Goal: Task Accomplishment & Management: Manage account settings

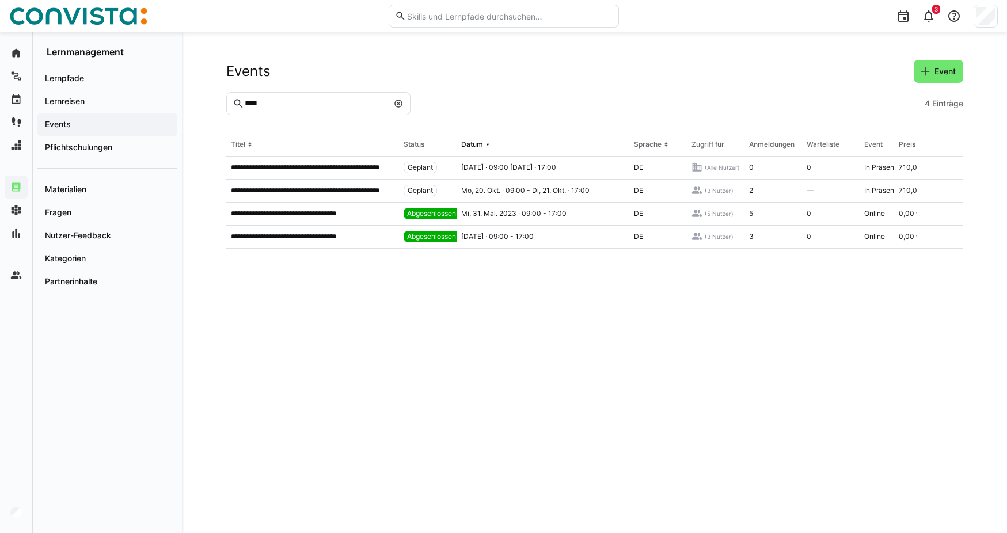
click at [274, 98] on eds-input "****" at bounding box center [318, 103] width 184 height 23
click at [401, 106] on eds-icon at bounding box center [398, 103] width 9 height 9
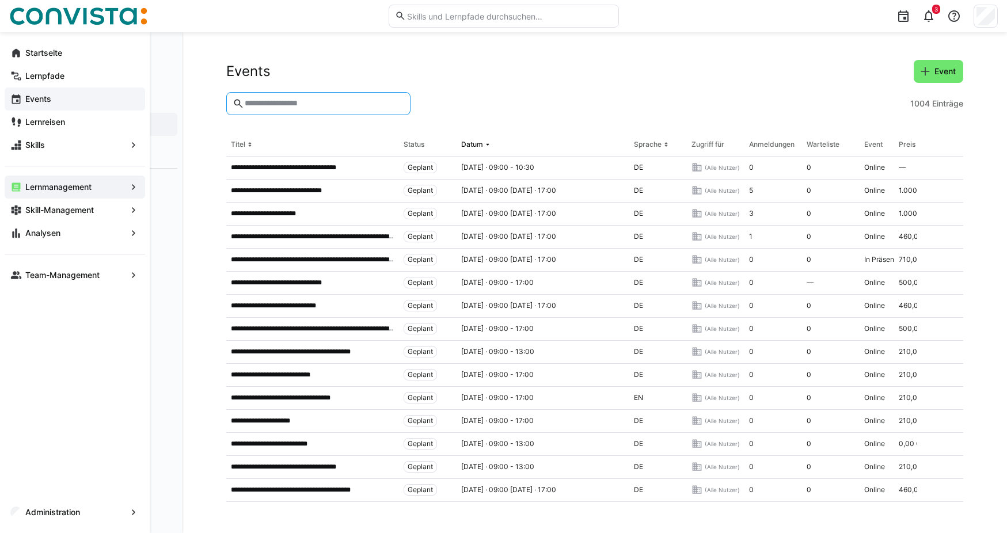
click at [47, 106] on div "Events" at bounding box center [75, 98] width 140 height 23
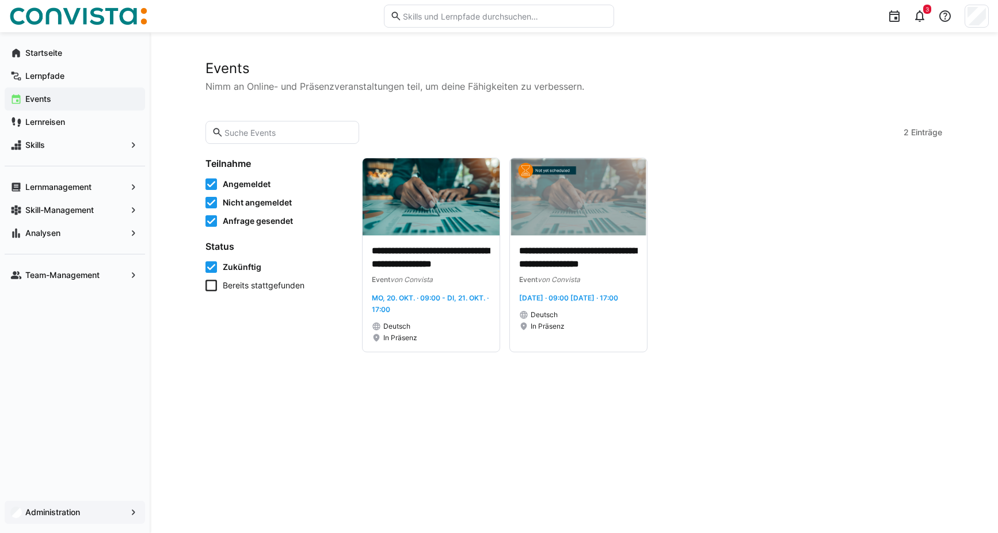
click at [59, 517] on span "Administration" at bounding box center [75, 513] width 102 height 12
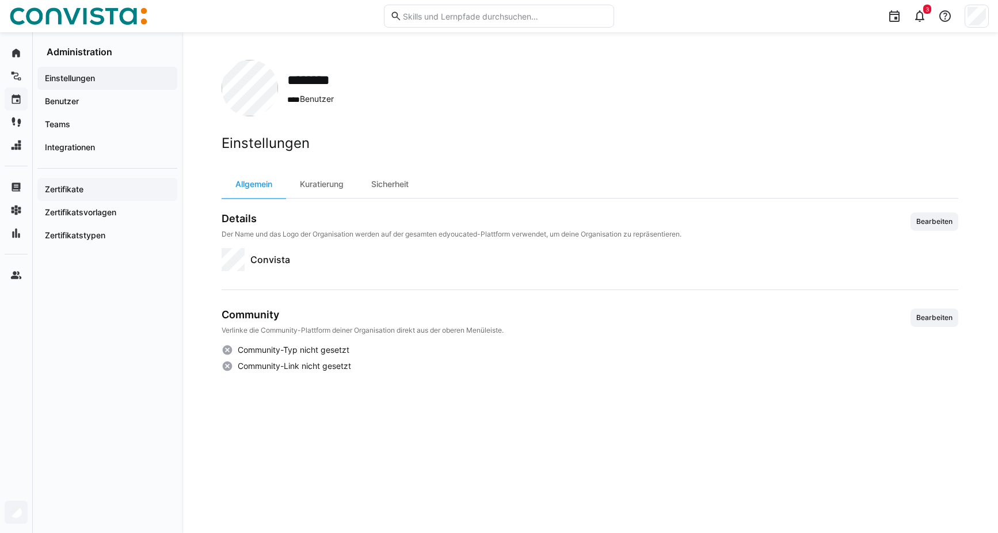
click at [0, 0] on app-navigation-label "Zertifikate" at bounding box center [0, 0] width 0 height 0
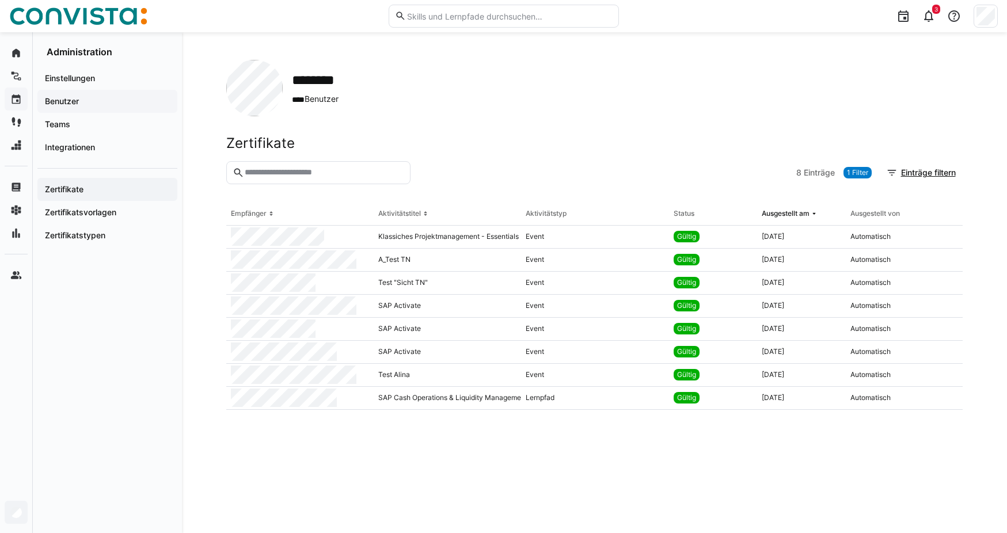
click at [0, 0] on app-navigation-label "Benutzer" at bounding box center [0, 0] width 0 height 0
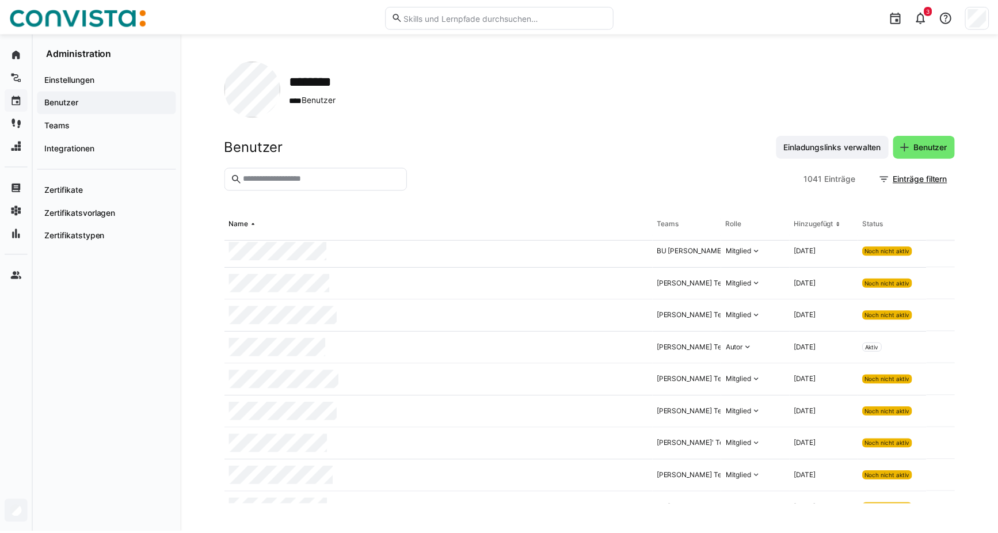
scroll to position [58, 0]
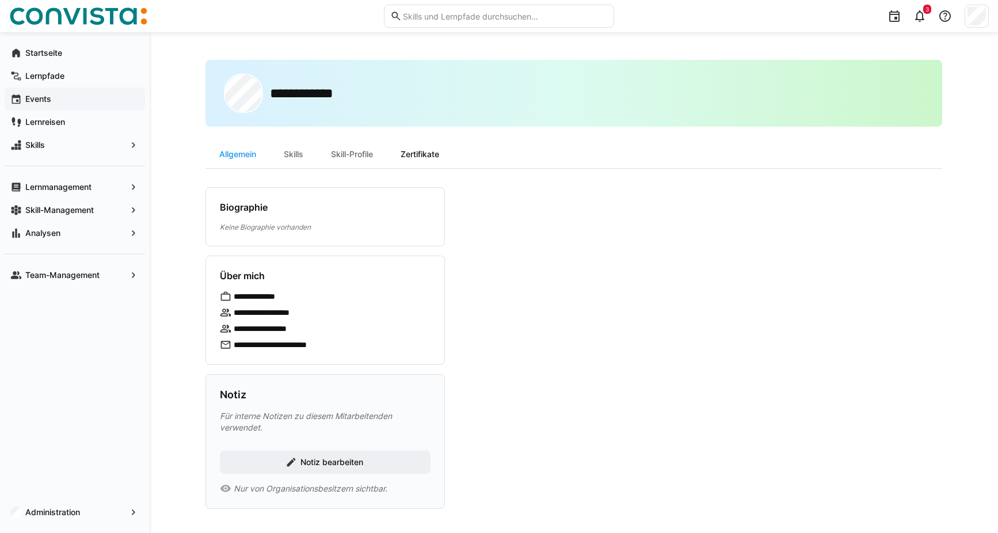
click at [404, 155] on div "Zertifikate" at bounding box center [420, 154] width 66 height 28
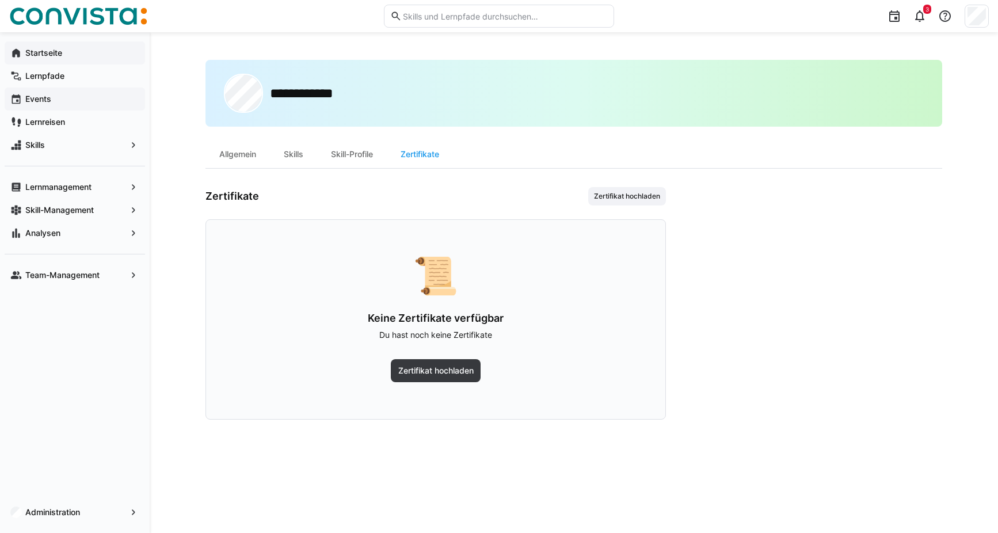
click at [57, 62] on div "Startseite" at bounding box center [75, 52] width 140 height 23
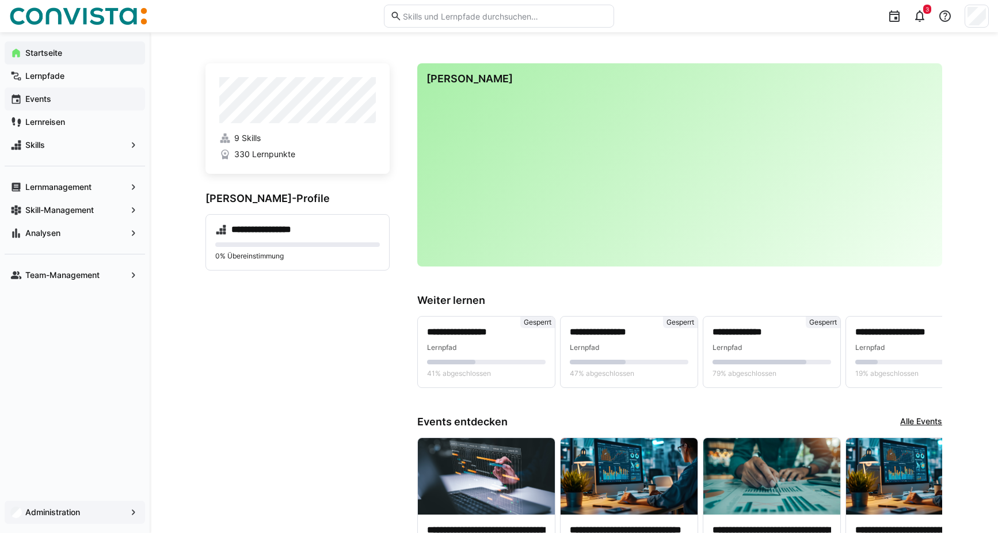
click at [94, 513] on span "Administration" at bounding box center [75, 513] width 102 height 12
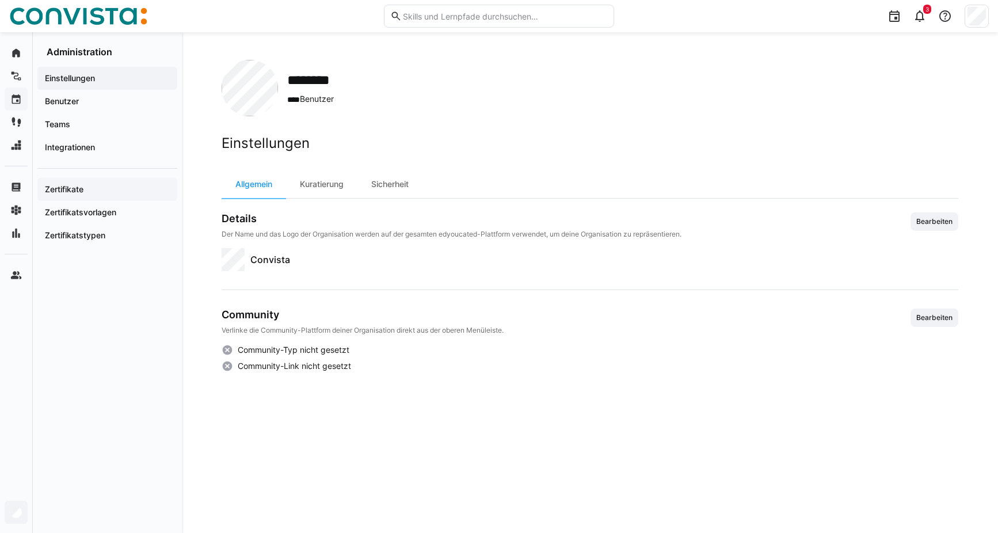
click at [89, 189] on span "Zertifikate" at bounding box center [107, 190] width 128 height 12
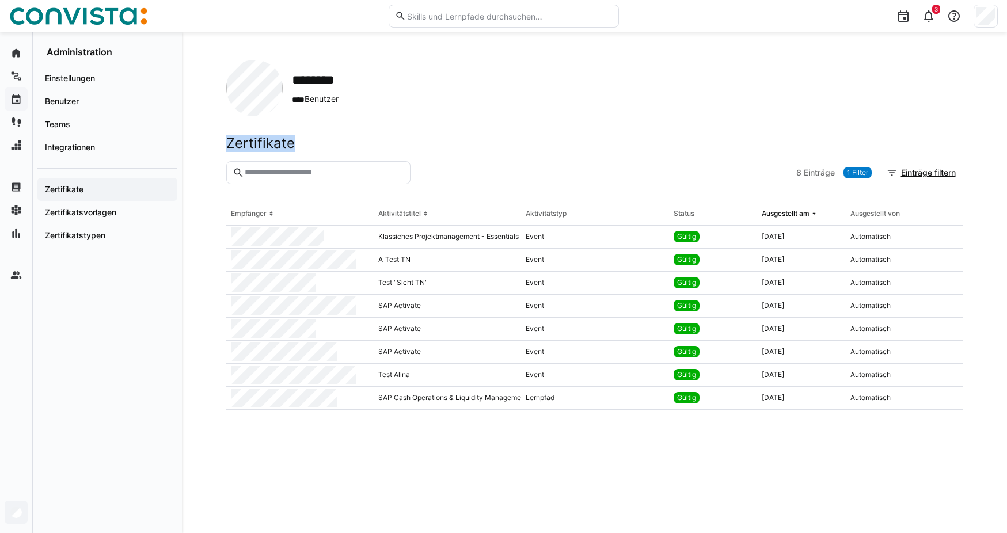
drag, startPoint x: 229, startPoint y: 141, endPoint x: 305, endPoint y: 139, distance: 76.6
click at [305, 139] on div "Zertifikate" at bounding box center [594, 143] width 737 height 17
drag, startPoint x: 305, startPoint y: 139, endPoint x: 315, endPoint y: 149, distance: 14.7
click at [315, 149] on div "Zertifikate" at bounding box center [594, 143] width 737 height 17
click at [0, 0] on app-navigation-label "Benutzer" at bounding box center [0, 0] width 0 height 0
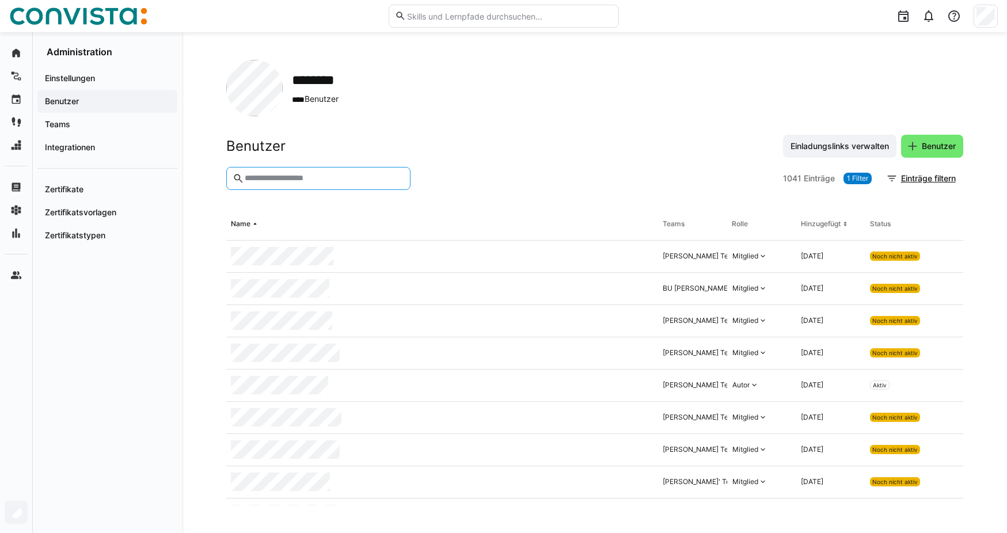
click at [317, 174] on input "text" at bounding box center [323, 178] width 160 height 10
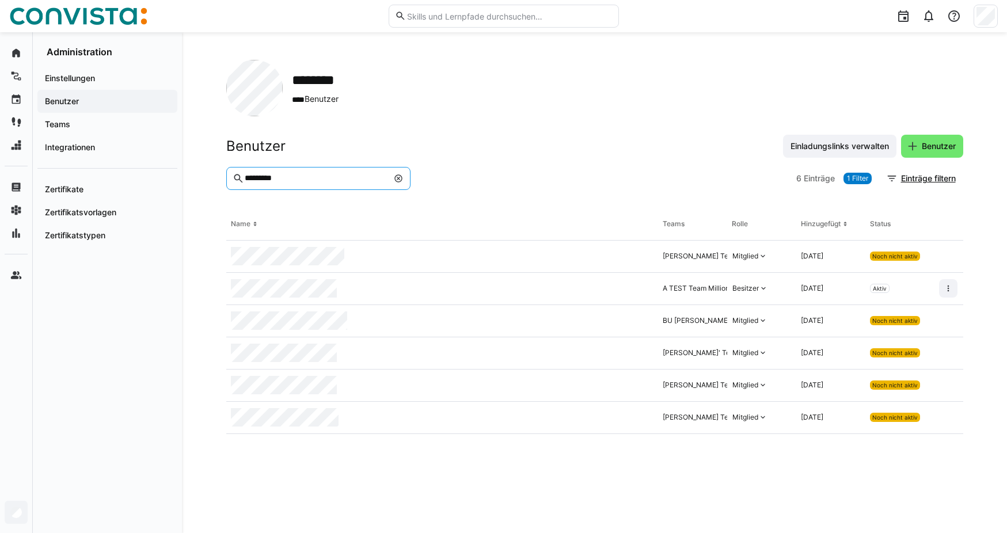
type input "*********"
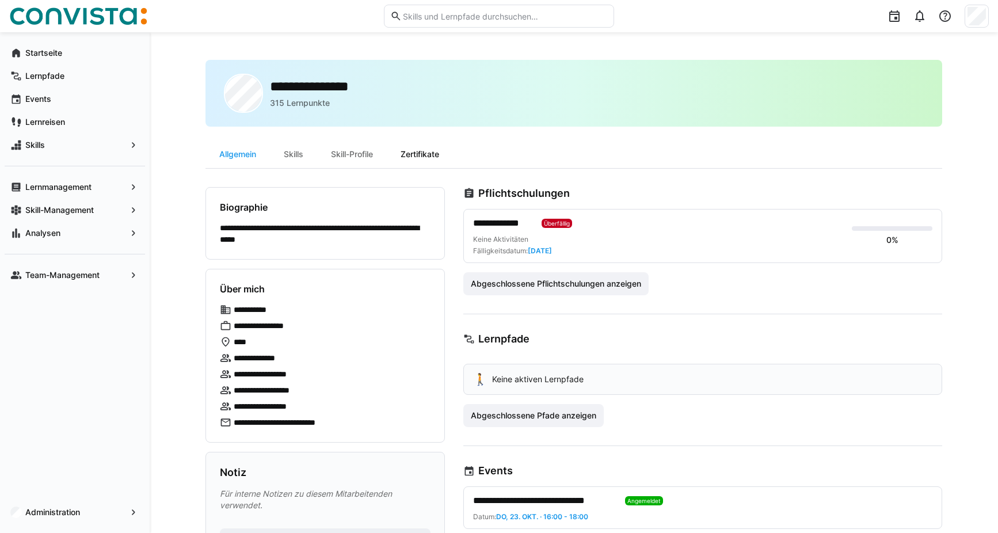
click at [432, 144] on div "Zertifikate" at bounding box center [420, 154] width 66 height 28
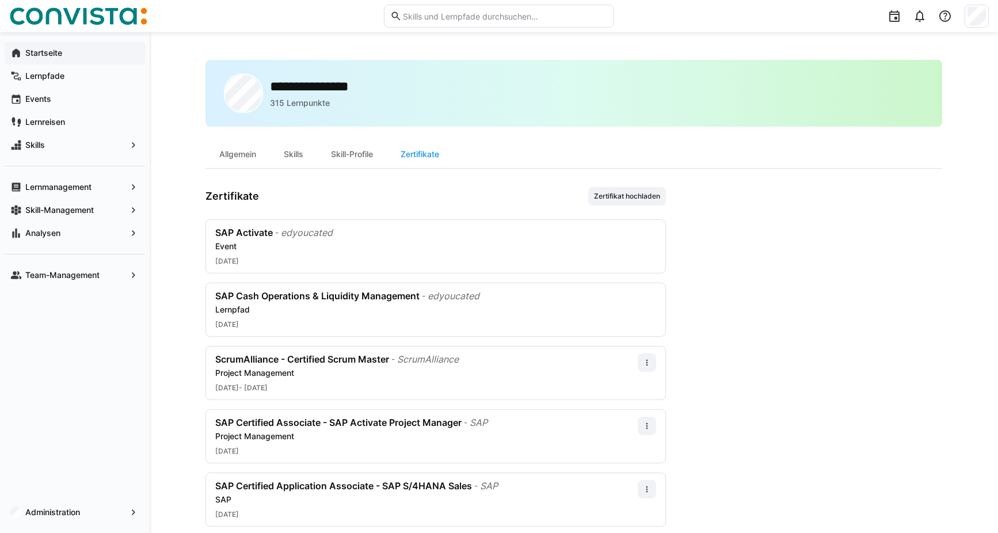
click at [39, 59] on div "Startseite" at bounding box center [75, 52] width 140 height 23
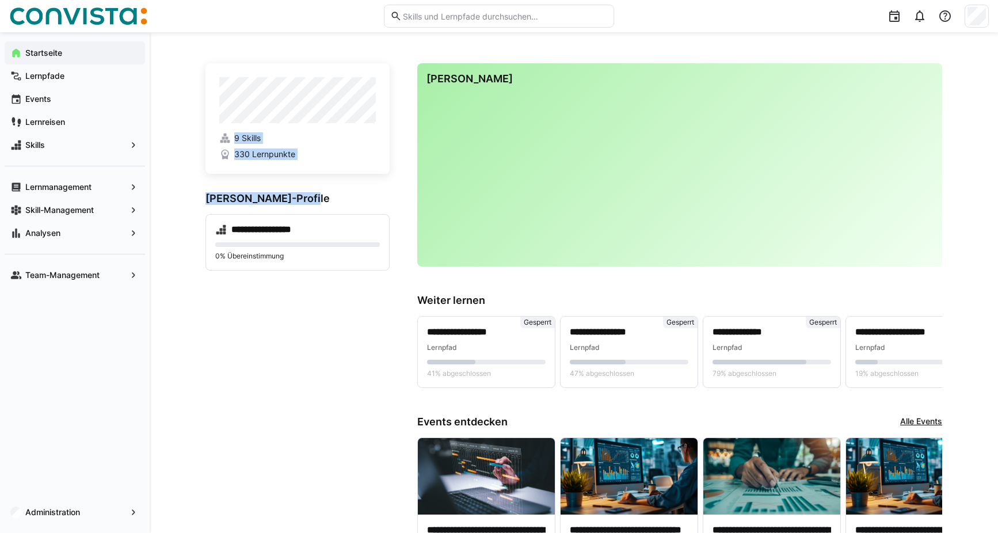
drag, startPoint x: 204, startPoint y: 201, endPoint x: 321, endPoint y: 208, distance: 117.6
drag, startPoint x: 321, startPoint y: 208, endPoint x: 299, endPoint y: 208, distance: 21.9
click at [318, 194] on h3 "[PERSON_NAME]-Profile" at bounding box center [297, 198] width 184 height 13
click at [297, 206] on app-home-skill-profiles "**********" at bounding box center [297, 231] width 184 height 78
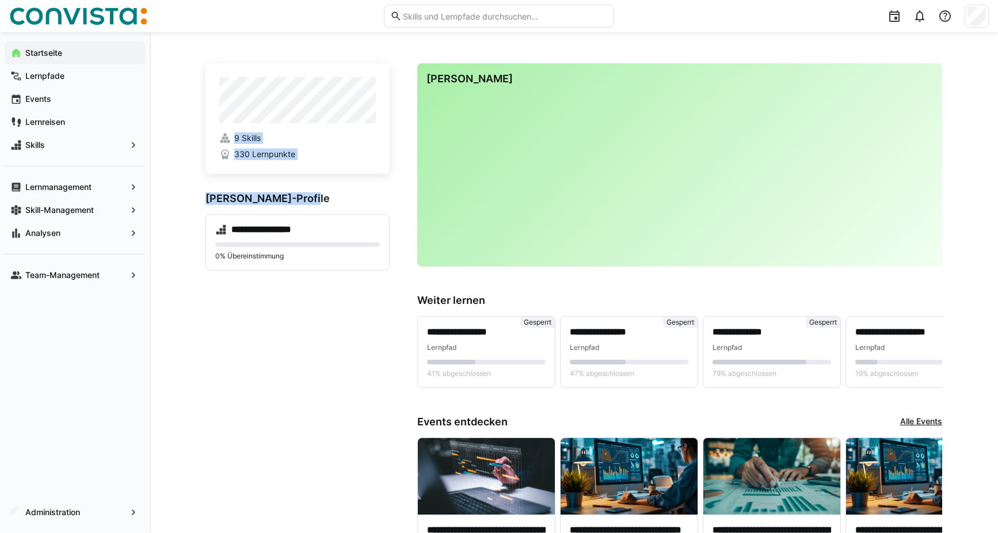
drag, startPoint x: 197, startPoint y: 197, endPoint x: 323, endPoint y: 198, distance: 126.1
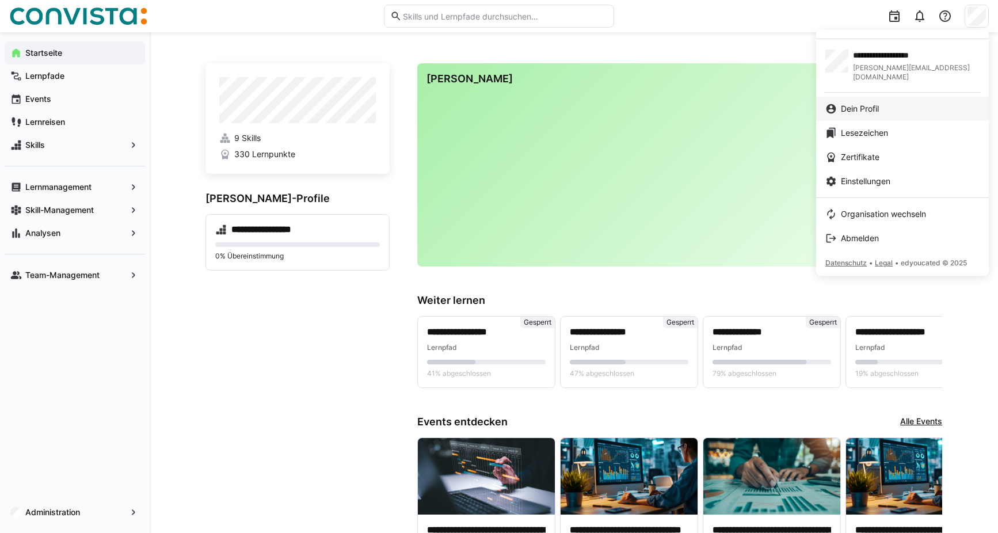
drag, startPoint x: 853, startPoint y: 115, endPoint x: 853, endPoint y: 108, distance: 7.5
click at [853, 121] on link "Lesezeichen" at bounding box center [902, 133] width 173 height 24
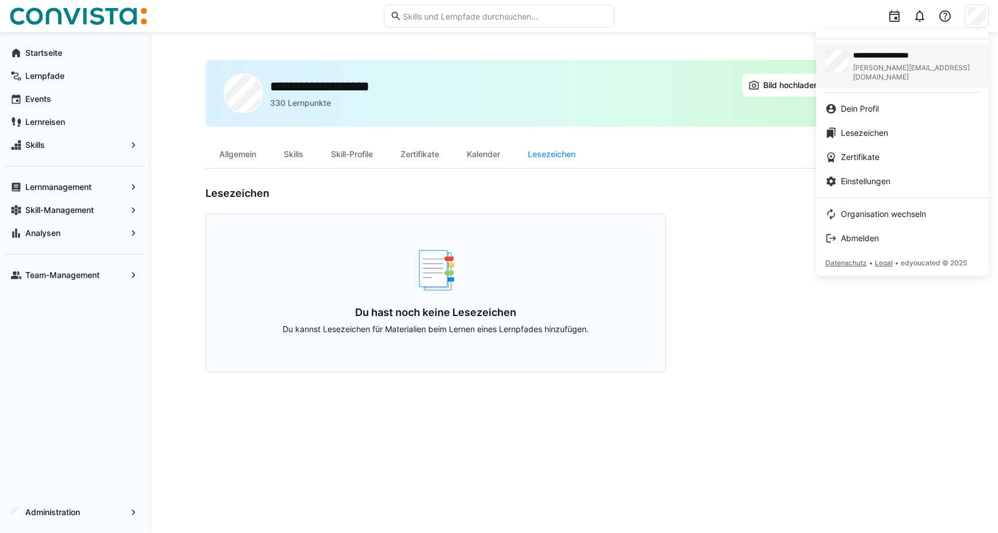
click at [855, 56] on span "**********" at bounding box center [915, 56] width 125 height 12
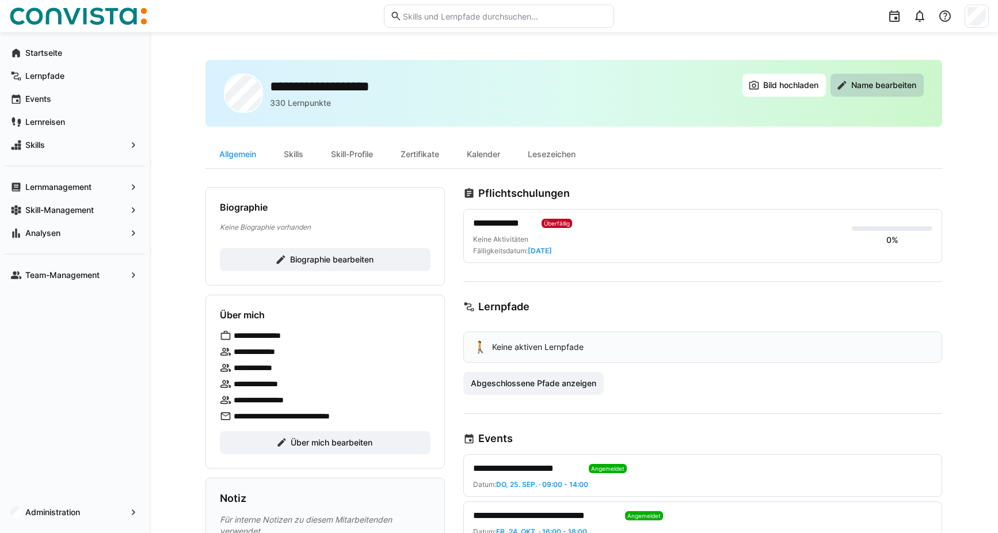
click at [862, 86] on span "Name bearbeiten" at bounding box center [884, 85] width 68 height 12
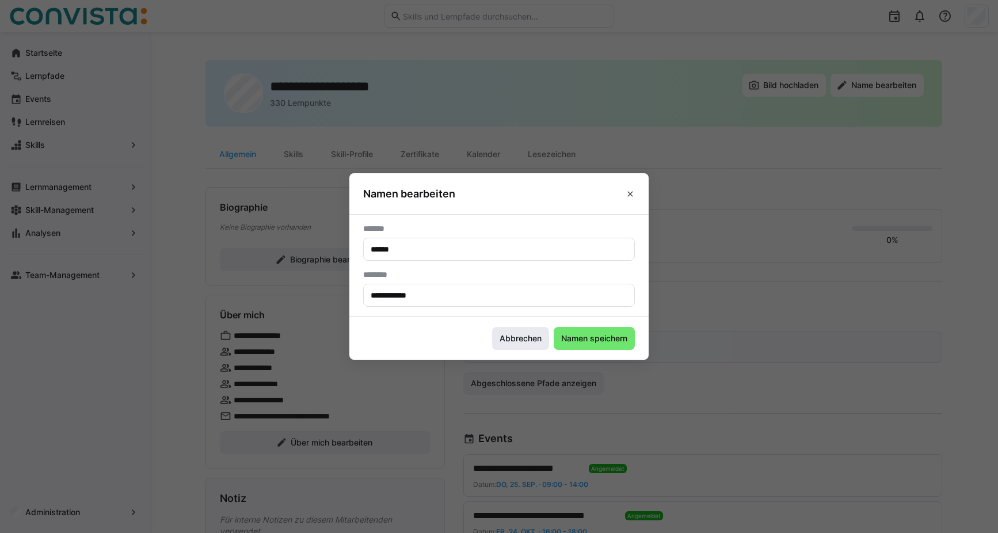
click at [525, 339] on span "Abbrechen" at bounding box center [520, 339] width 45 height 12
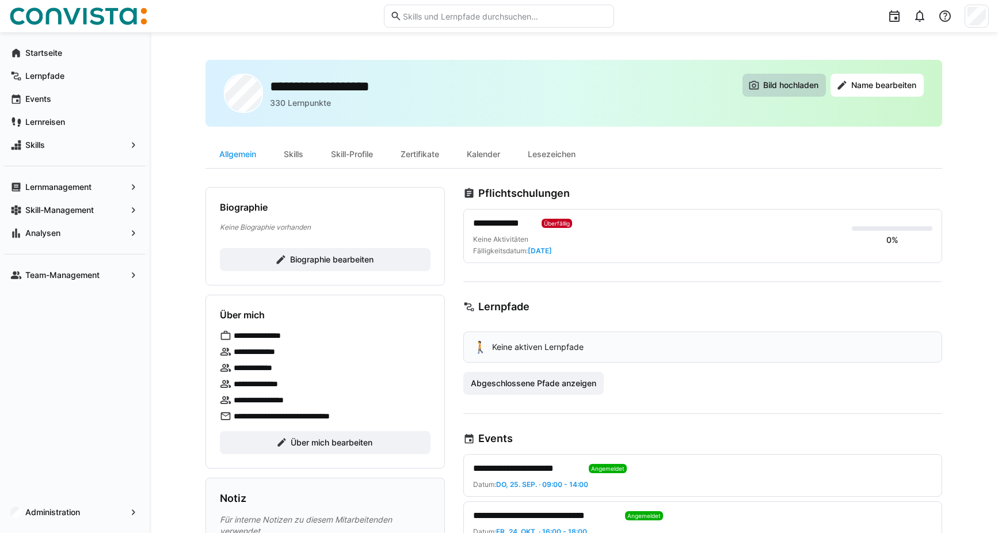
click at [790, 81] on span "Bild hochladen" at bounding box center [791, 85] width 59 height 12
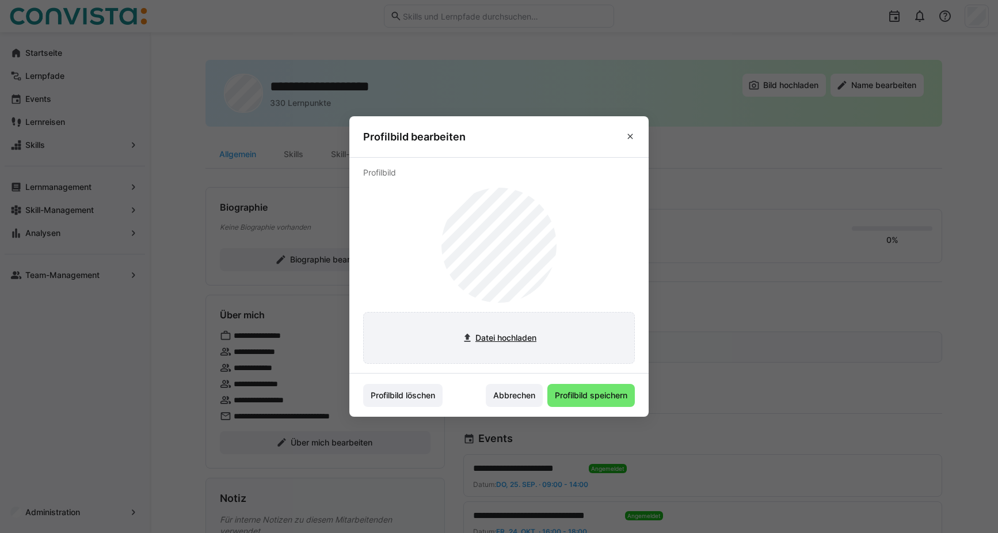
click at [464, 341] on input "file" at bounding box center [499, 338] width 271 height 51
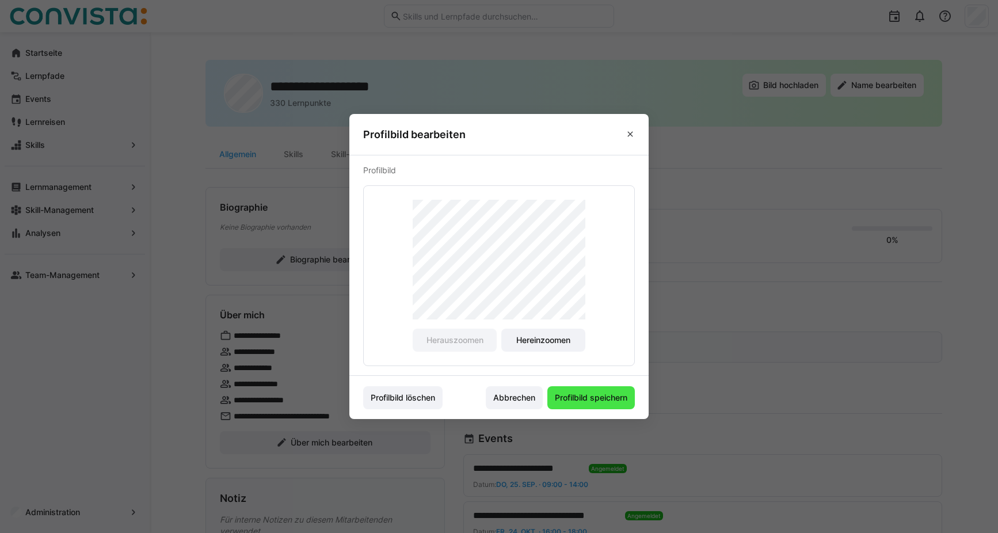
click at [595, 405] on span "Profilbild speichern" at bounding box center [590, 397] width 87 height 23
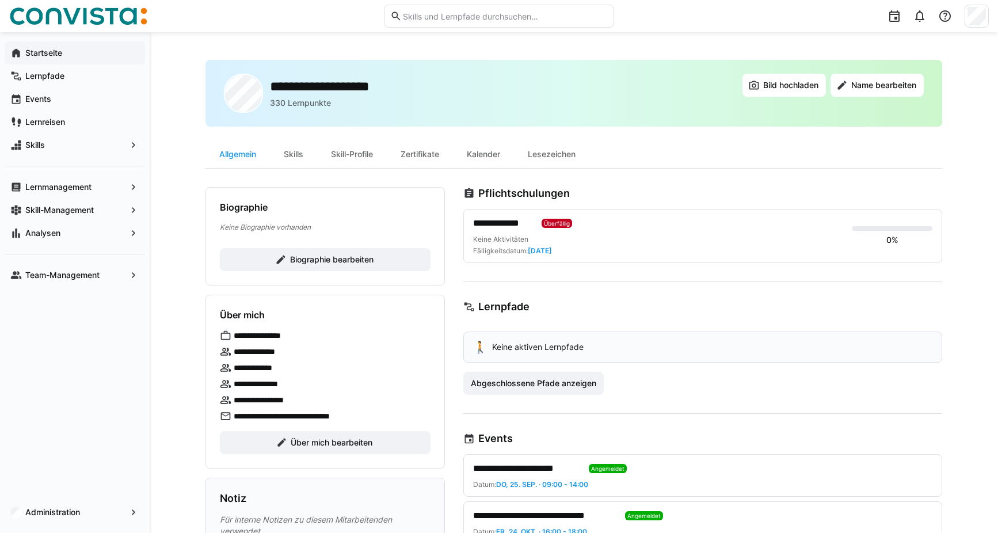
click at [36, 58] on span "Startseite" at bounding box center [82, 53] width 116 height 12
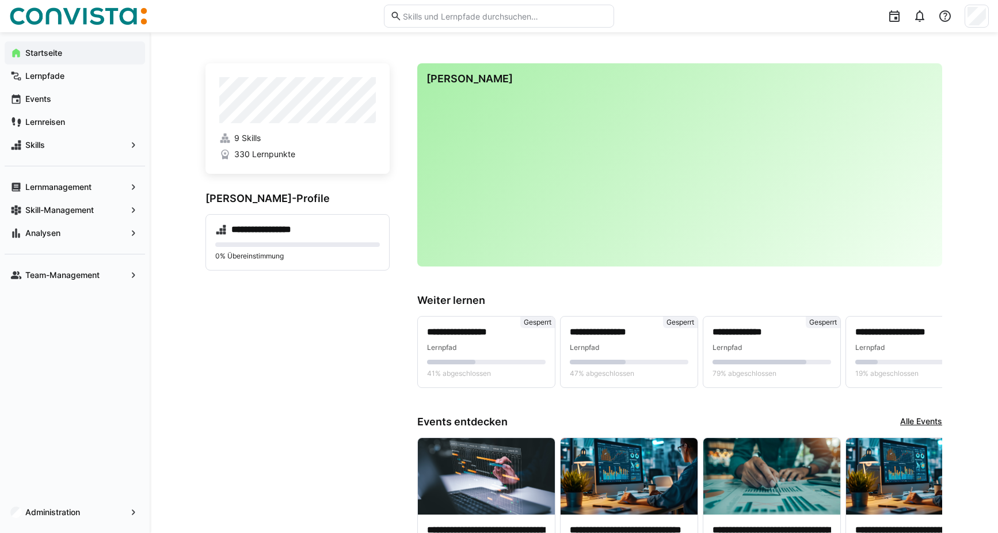
click at [987, 11] on div at bounding box center [977, 16] width 24 height 23
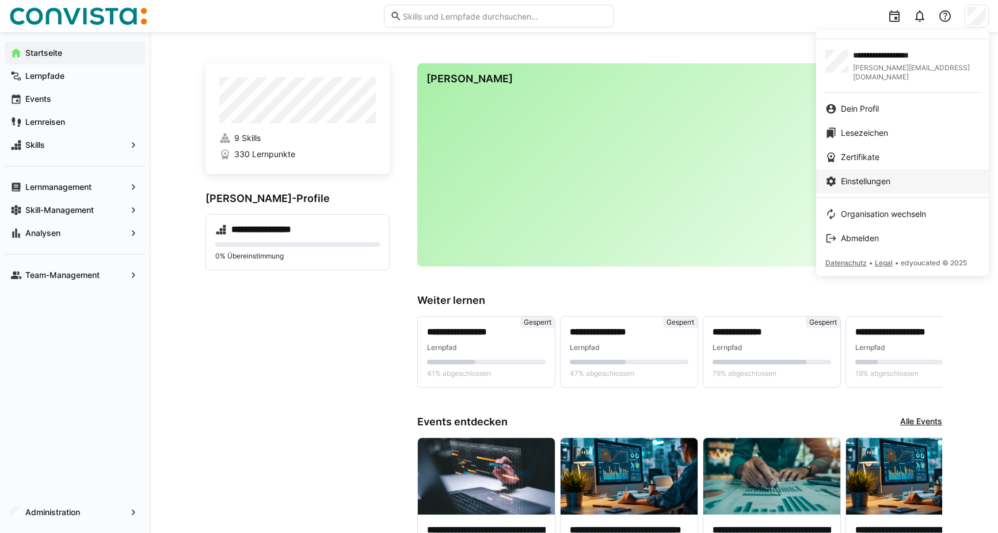
click at [855, 176] on span "Einstellungen" at bounding box center [866, 182] width 50 height 12
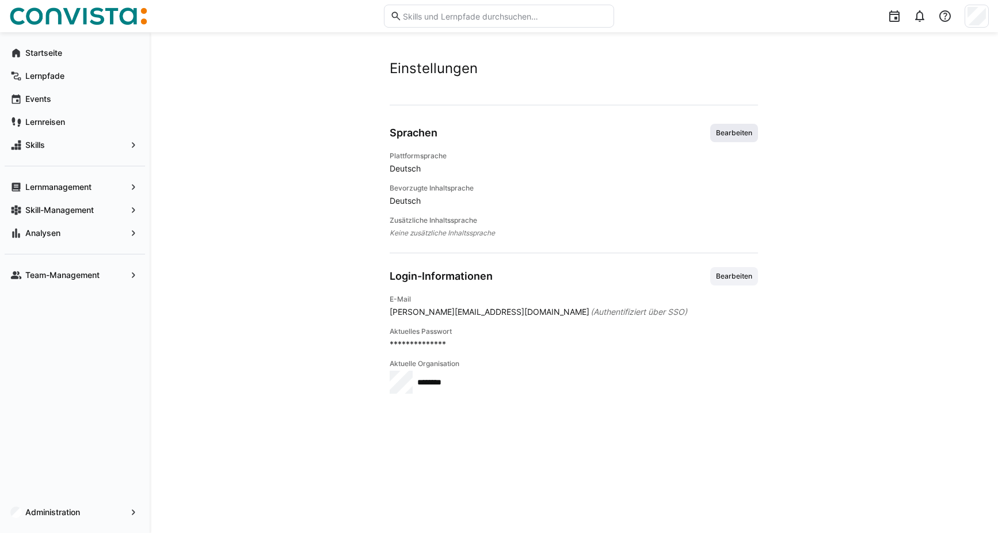
click at [732, 125] on span "Bearbeiten" at bounding box center [734, 133] width 48 height 18
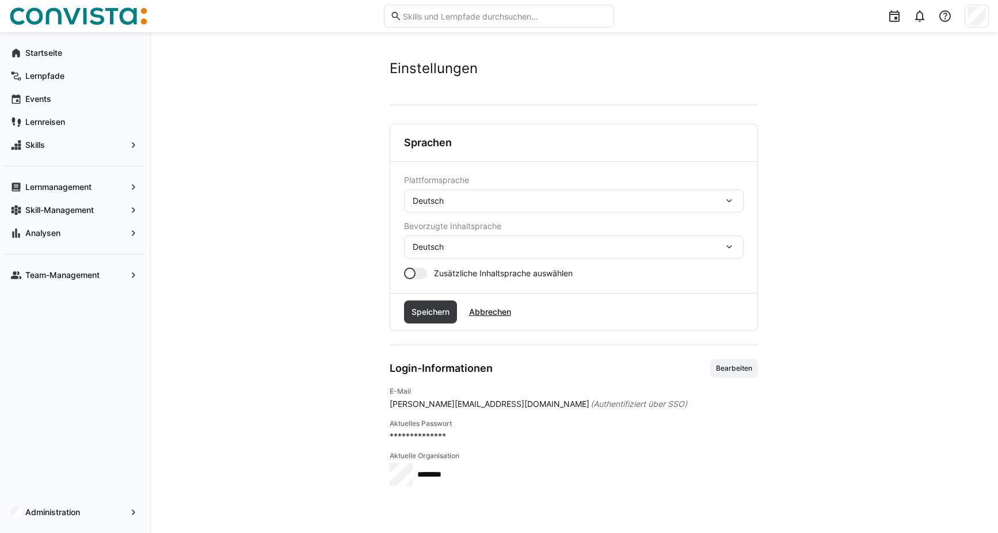
click at [598, 251] on div "Deutsch" at bounding box center [568, 247] width 311 height 10
click at [511, 198] on div "Deutsch" at bounding box center [568, 201] width 311 height 10
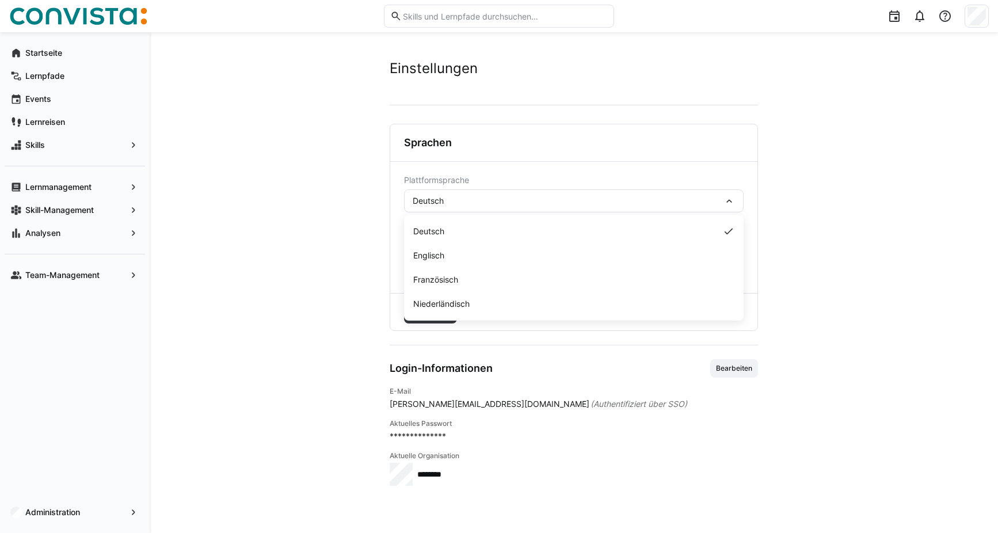
click at [804, 280] on app-user-settings "**********" at bounding box center [573, 283] width 737 height 446
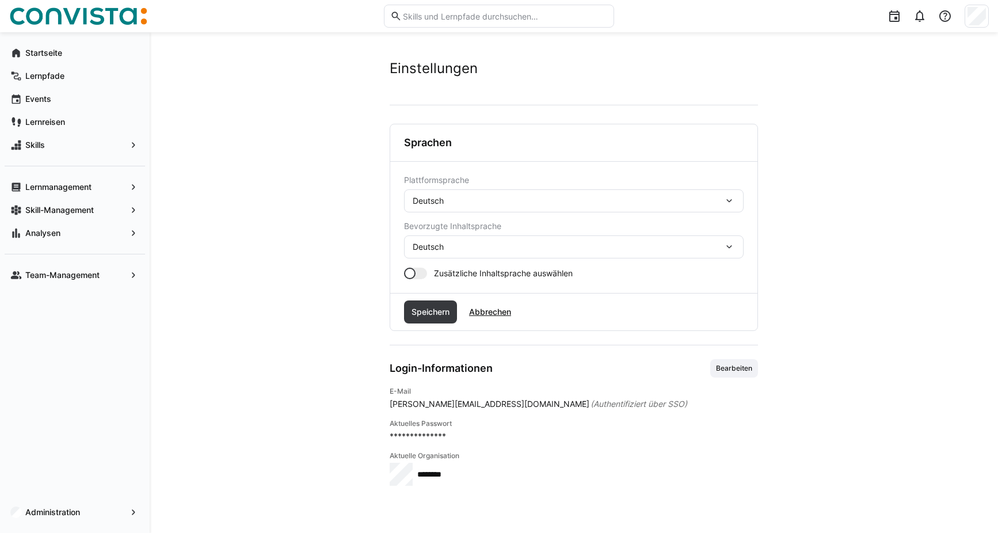
click at [554, 205] on div "Deutsch" at bounding box center [568, 201] width 311 height 10
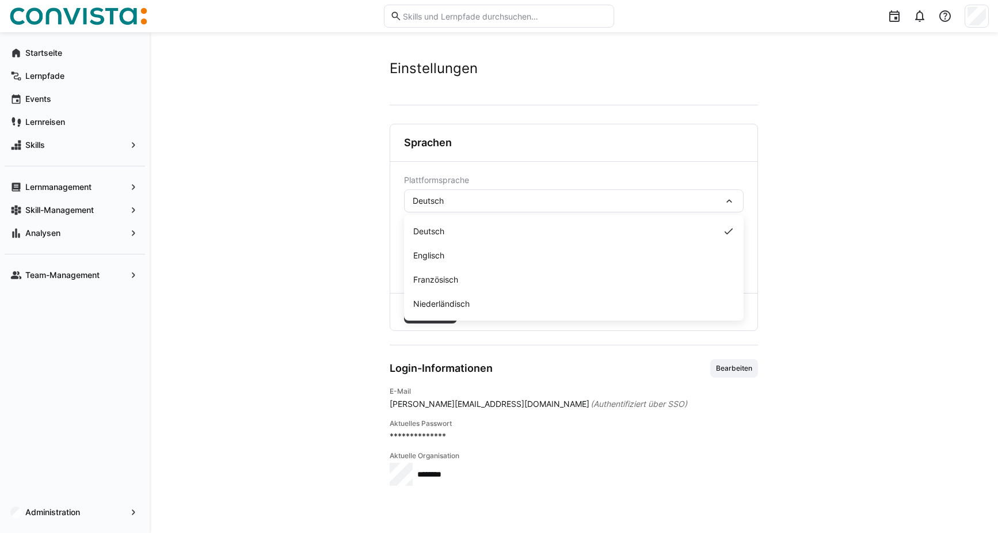
click at [554, 205] on div "Deutsch" at bounding box center [568, 201] width 311 height 10
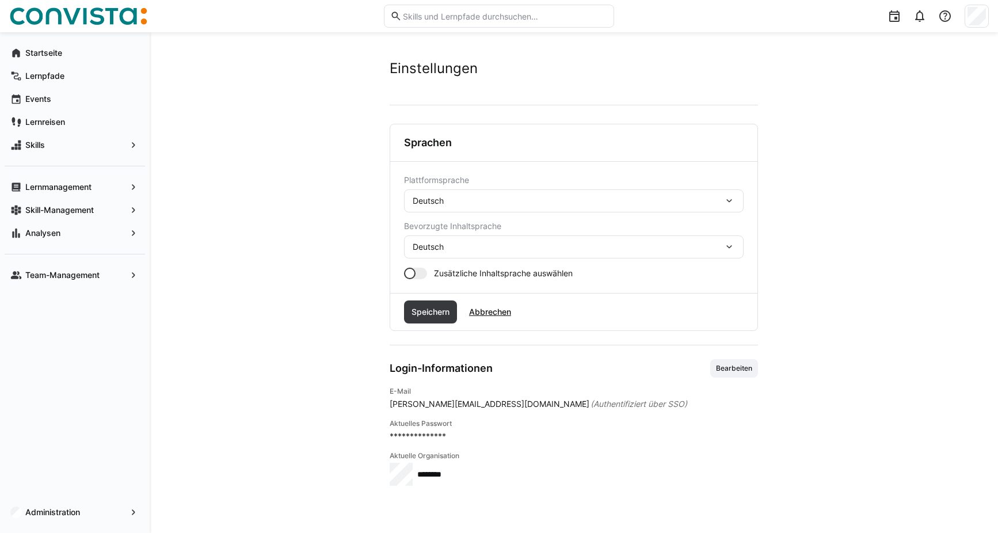
click at [524, 241] on div "Deutsch" at bounding box center [574, 246] width 340 height 23
click at [850, 240] on app-user-settings "**********" at bounding box center [573, 283] width 737 height 446
click at [413, 435] on span "**********" at bounding box center [574, 437] width 368 height 12
click at [465, 208] on div "Deutsch" at bounding box center [574, 200] width 340 height 23
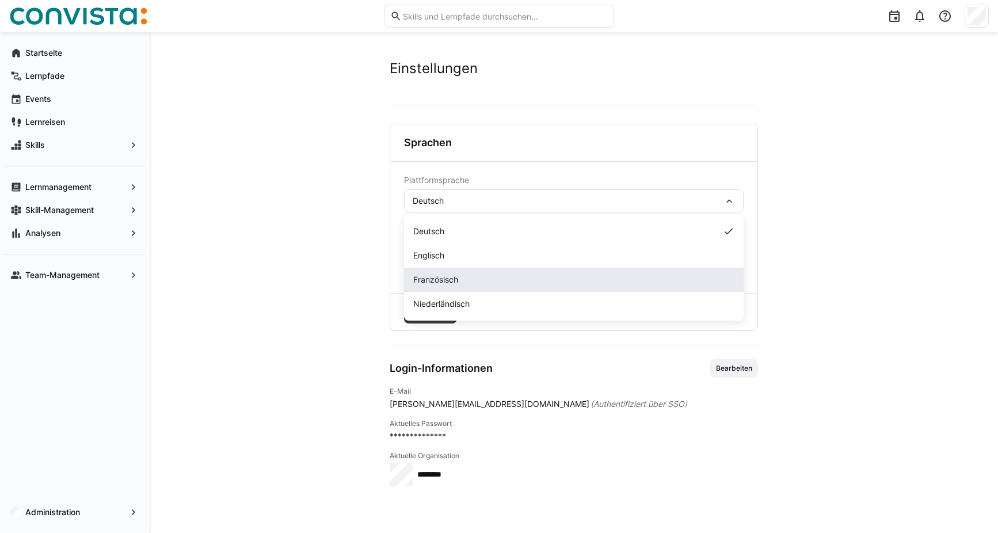
click at [458, 287] on div "Französisch" at bounding box center [574, 280] width 340 height 24
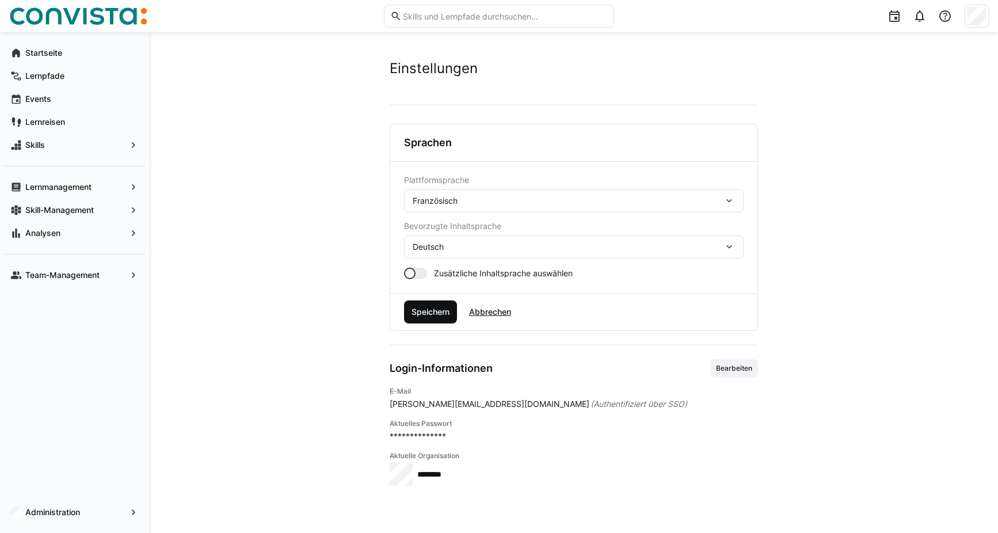
click at [425, 314] on span "Speichern" at bounding box center [430, 312] width 41 height 12
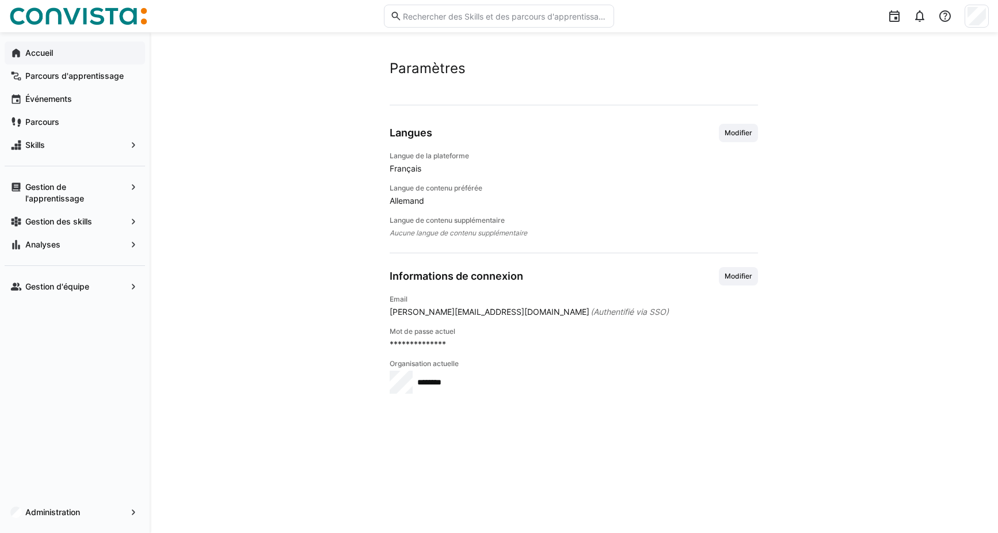
click at [82, 61] on div "Accueil" at bounding box center [75, 52] width 140 height 23
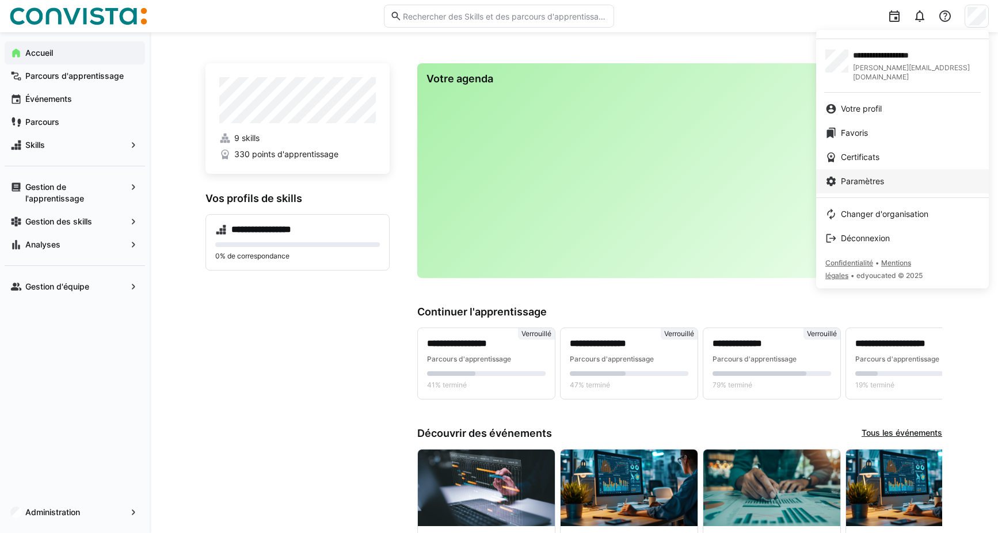
click at [855, 176] on span "Paramètres" at bounding box center [862, 182] width 43 height 12
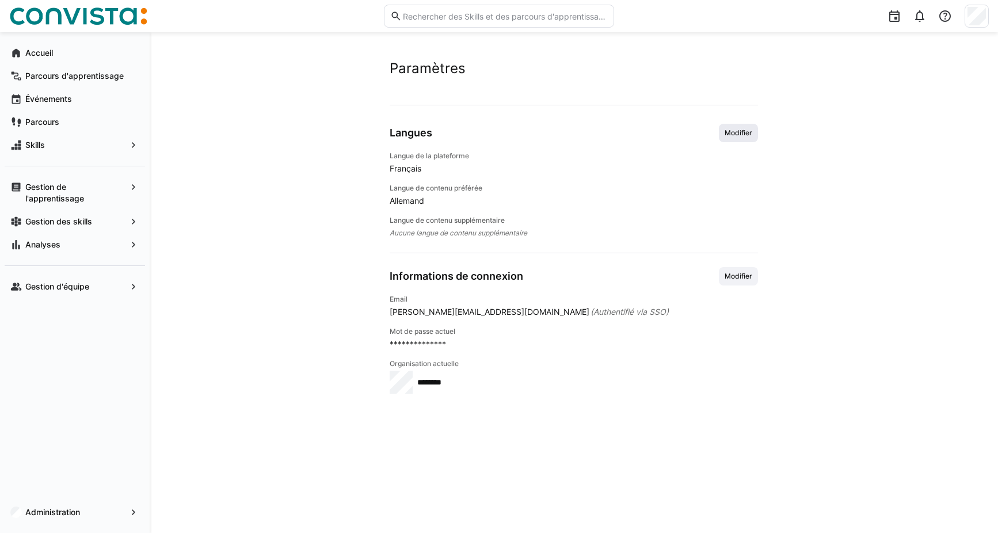
click at [747, 139] on span "Modifier" at bounding box center [738, 133] width 39 height 18
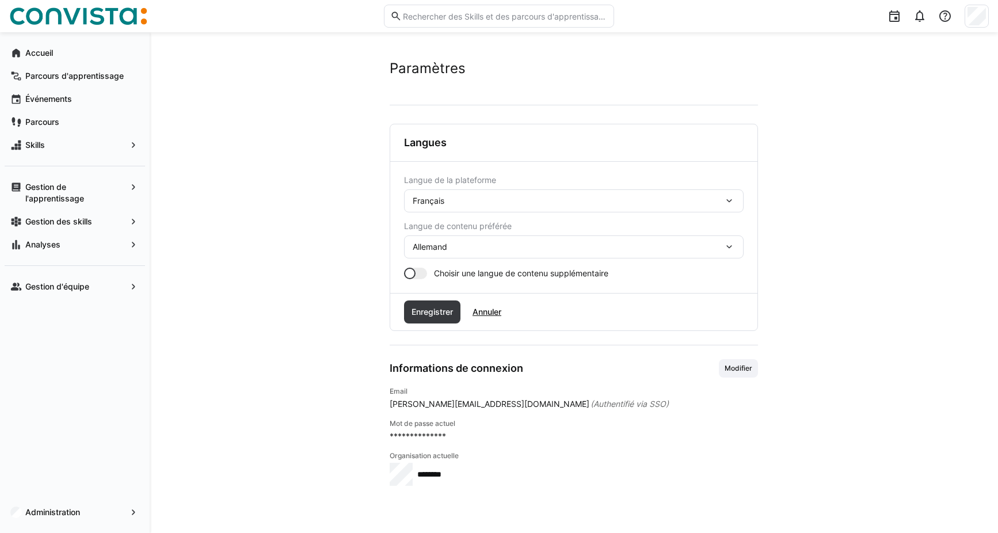
click at [436, 202] on span "Français" at bounding box center [429, 201] width 32 height 12
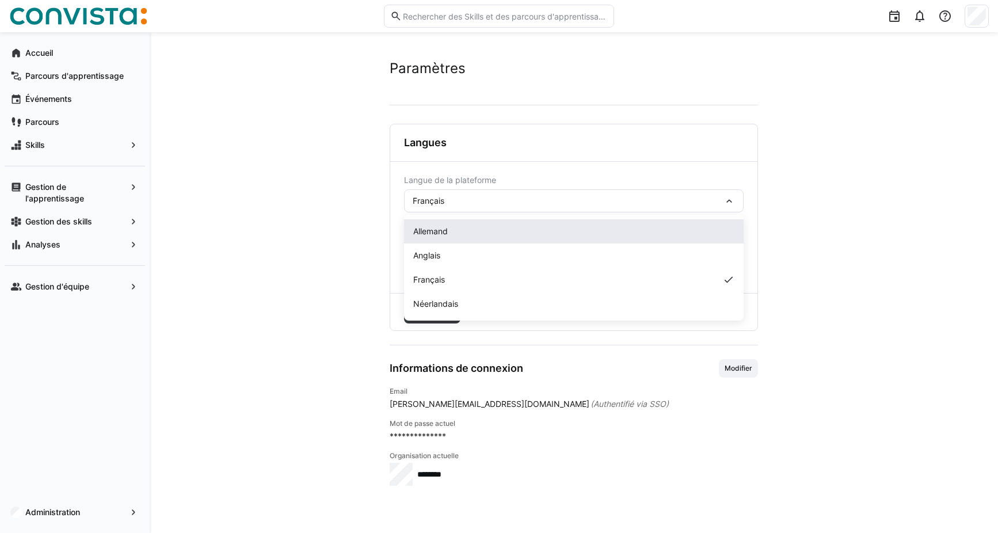
click at [464, 233] on div "Allemand" at bounding box center [573, 232] width 321 height 12
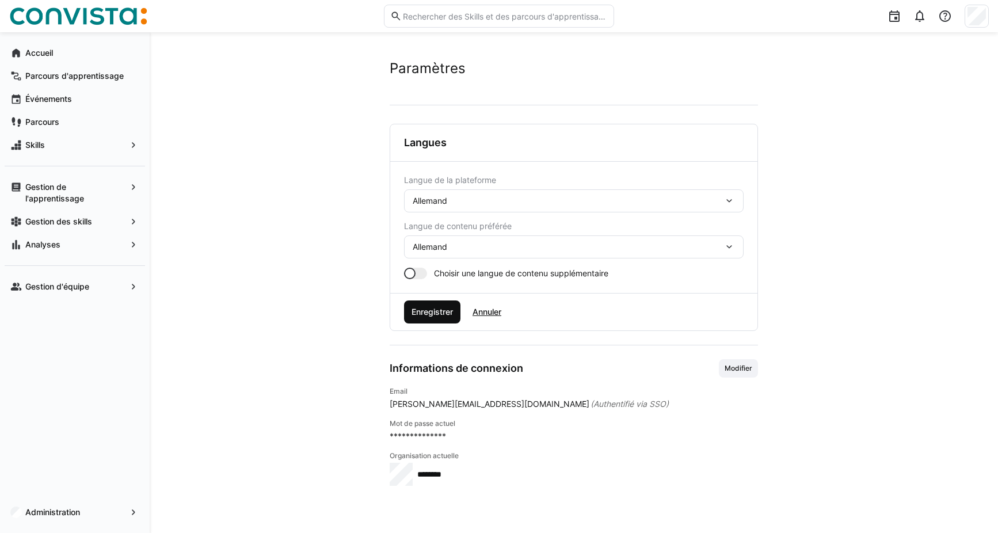
click at [429, 309] on span "Enregistrer" at bounding box center [432, 312] width 45 height 12
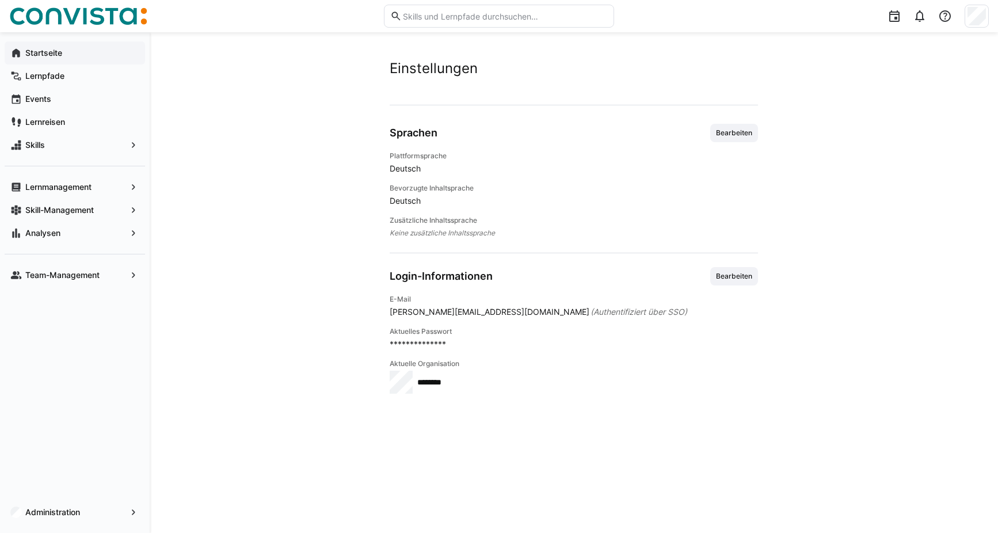
click at [0, 0] on app-navigation-label "Startseite" at bounding box center [0, 0] width 0 height 0
